Goal: Task Accomplishment & Management: Use online tool/utility

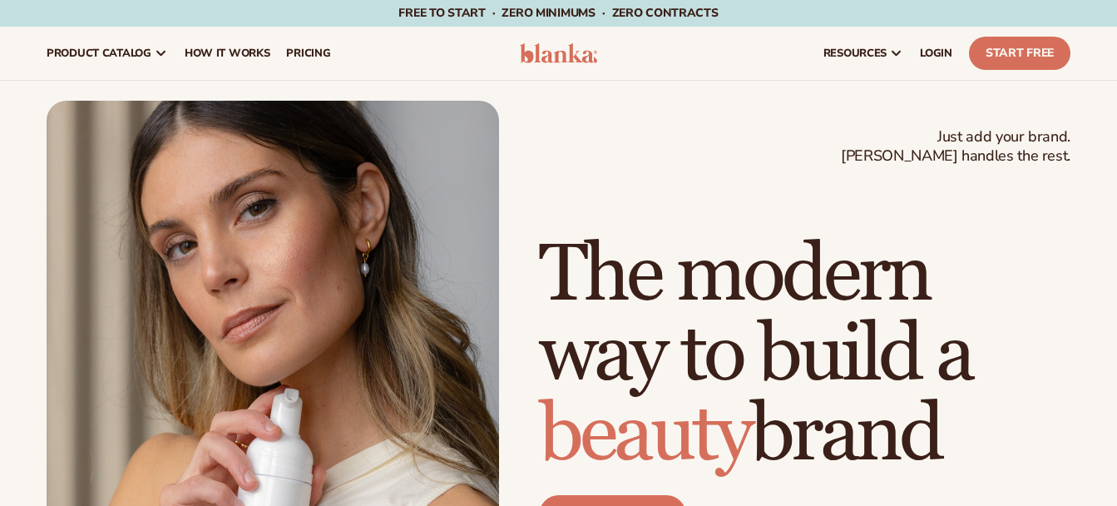
click at [746, 68] on div "resources connect your store" at bounding box center [846, 53] width 465 height 53
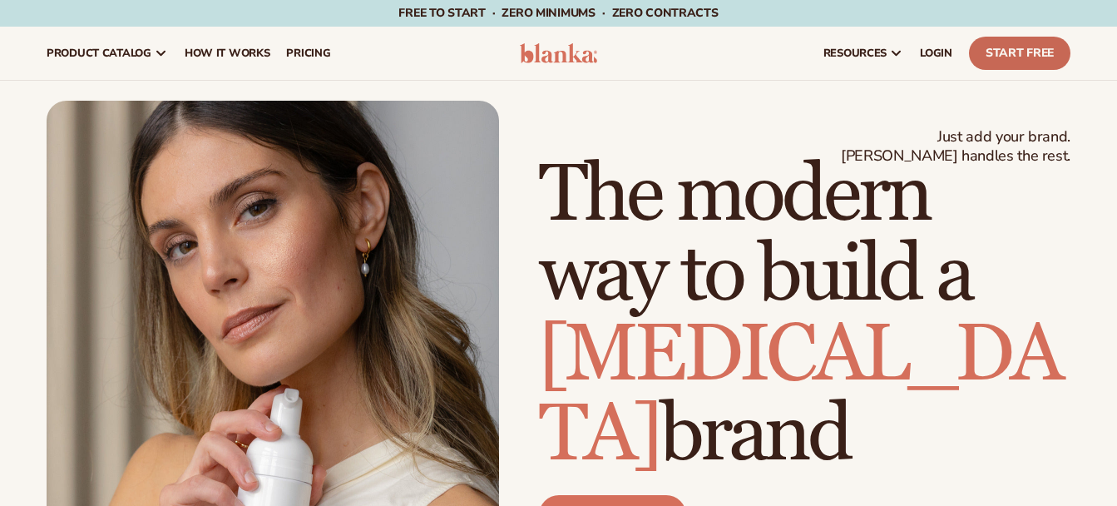
click at [1021, 58] on link "Start Free" at bounding box center [1019, 53] width 101 height 33
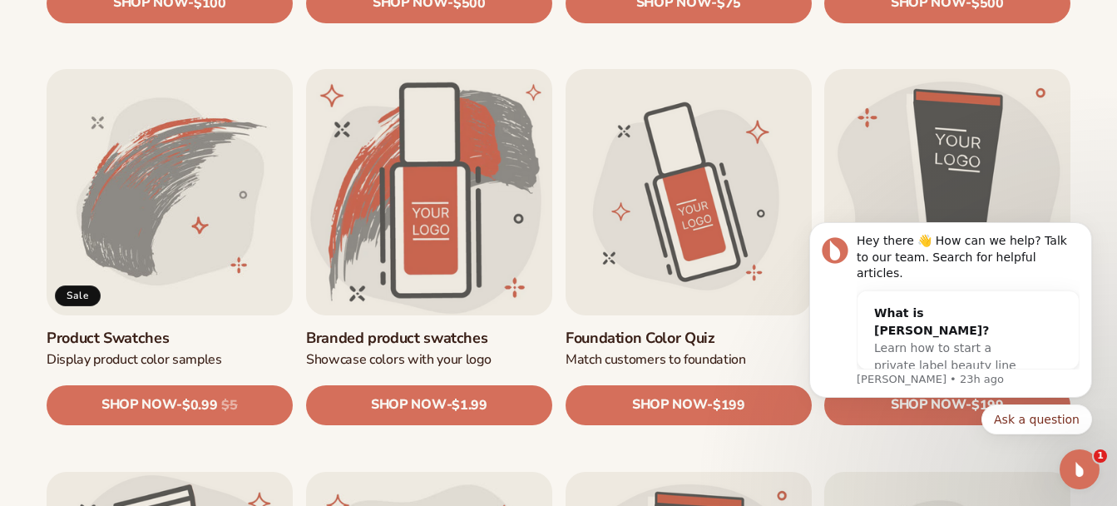
scroll to position [909, 0]
